Goal: Find specific page/section: Find specific page/section

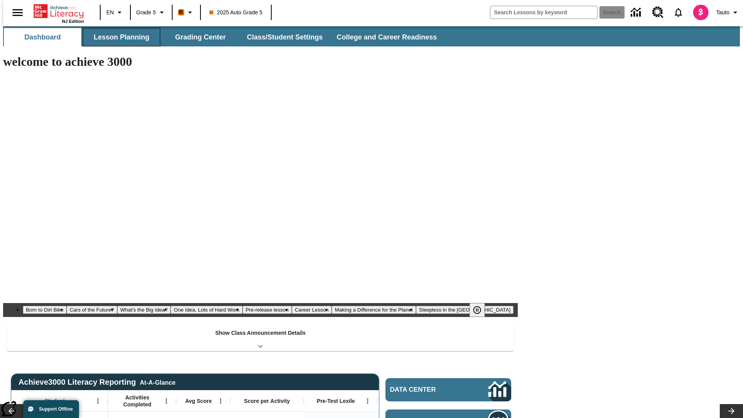
click at [118, 37] on button "Lesson Planning" at bounding box center [121, 37] width 77 height 19
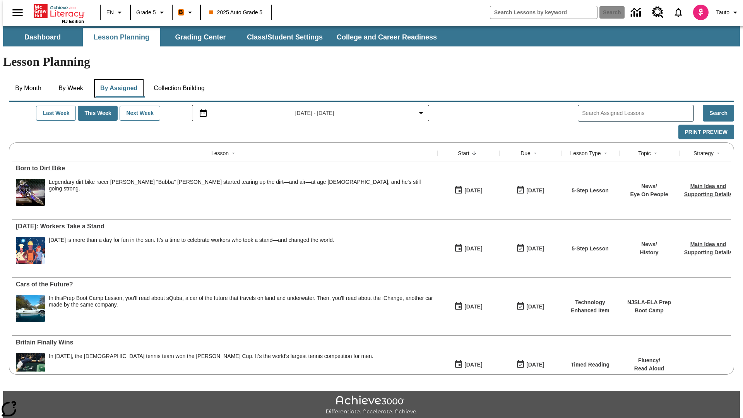
click at [117, 79] on button "By Assigned" at bounding box center [119, 88] width 50 height 19
type input "CVC Short Vowels Lesson 2"
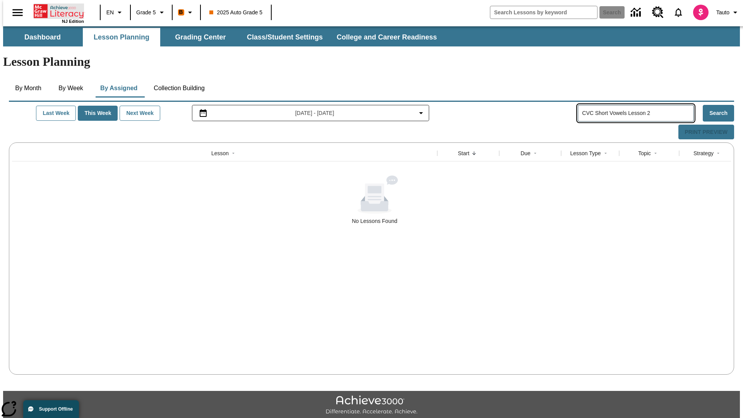
click at [56, 10] on icon "Home" at bounding box center [59, 10] width 51 height 15
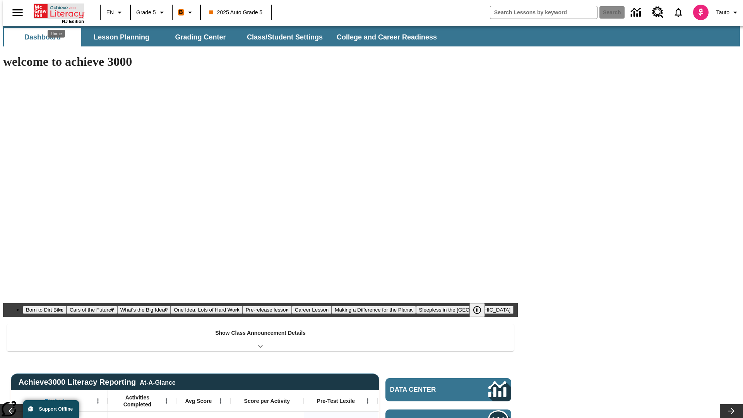
type input "-1"
